Goal: Find specific page/section: Find specific page/section

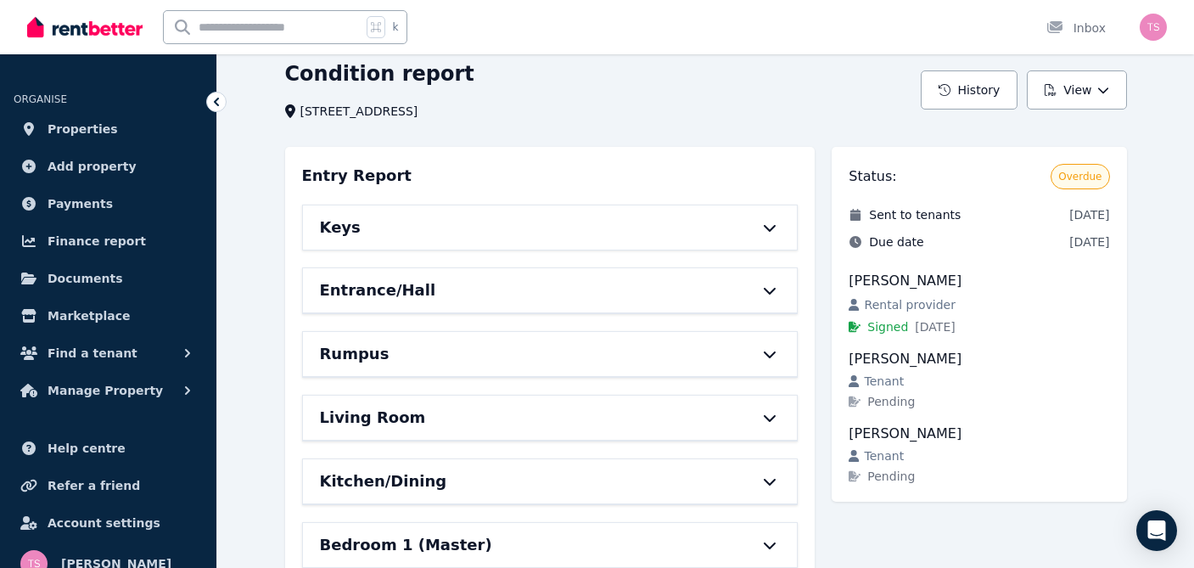
scroll to position [79, 0]
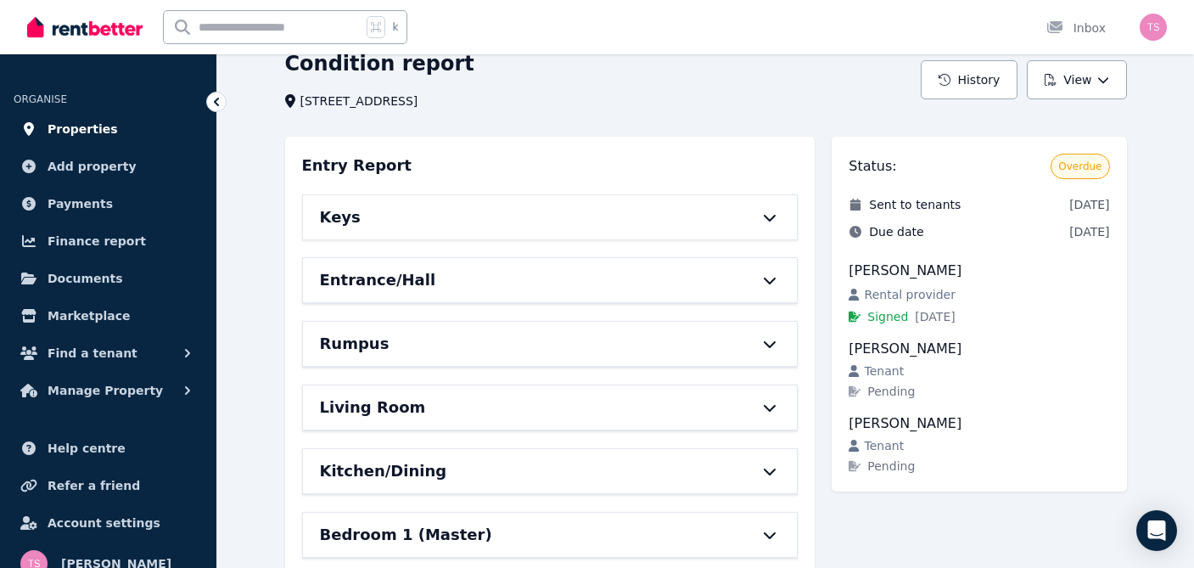
click at [97, 130] on span "Properties" at bounding box center [83, 129] width 70 height 20
